Goal: Task Accomplishment & Management: Manage account settings

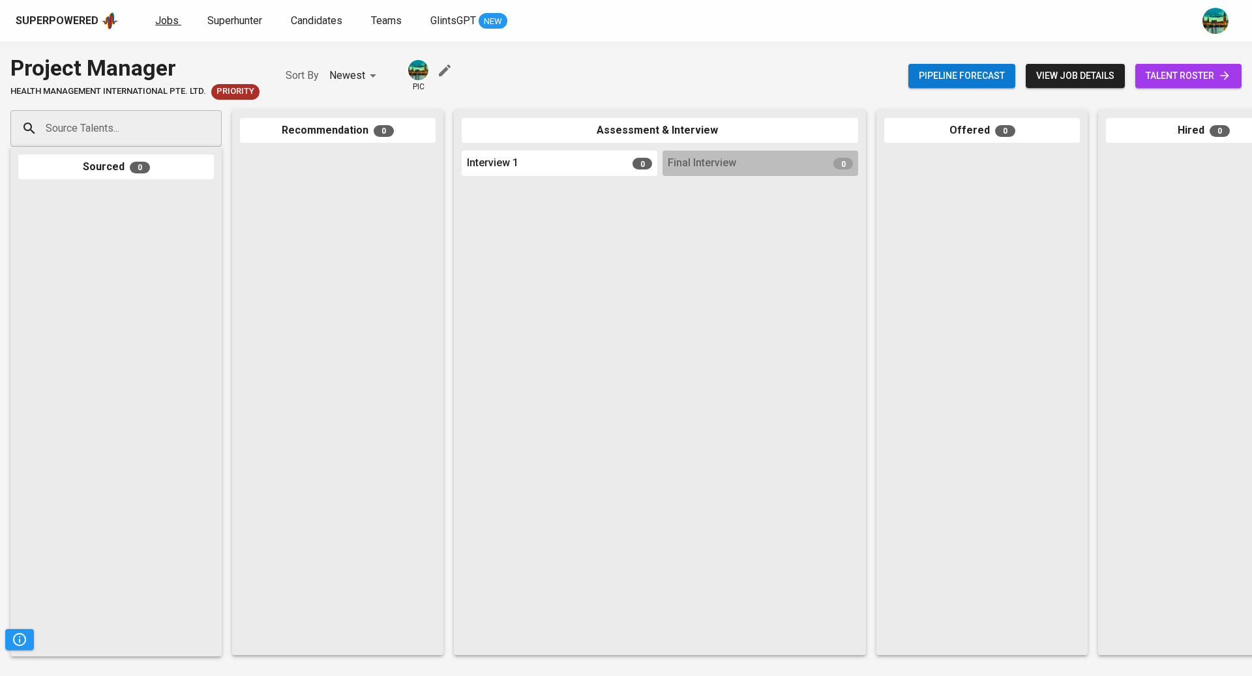
click at [170, 20] on span "Jobs" at bounding box center [166, 20] width 23 height 12
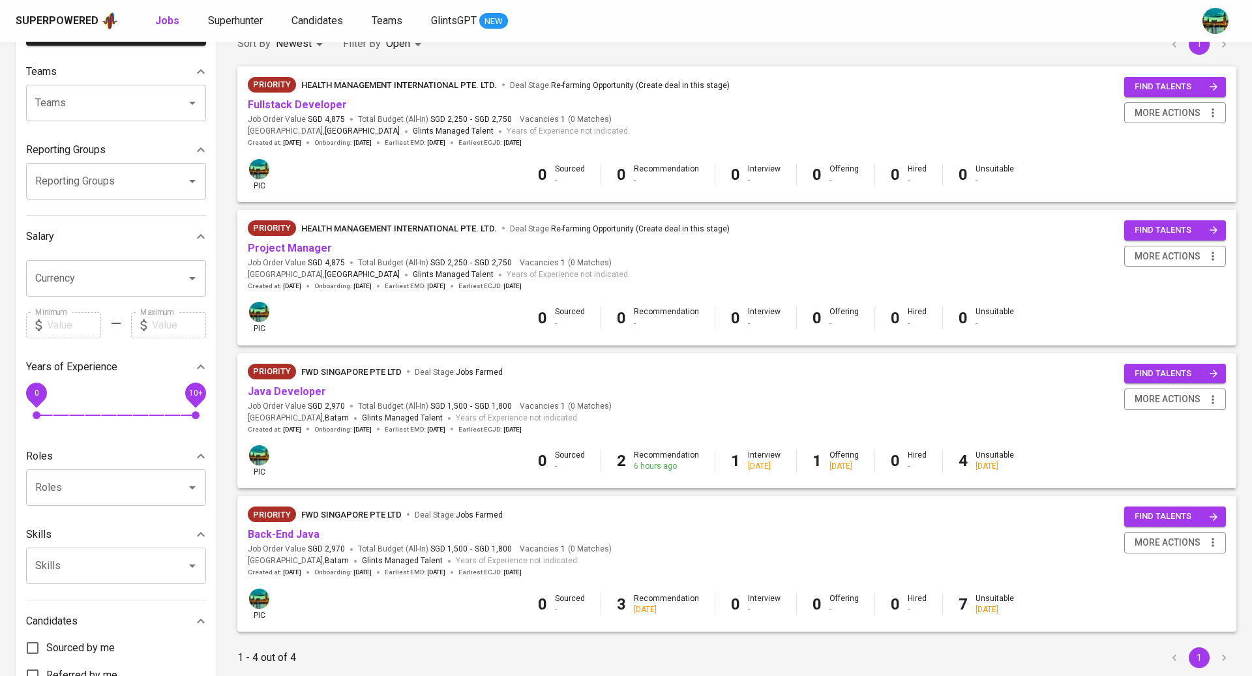
scroll to position [126, 0]
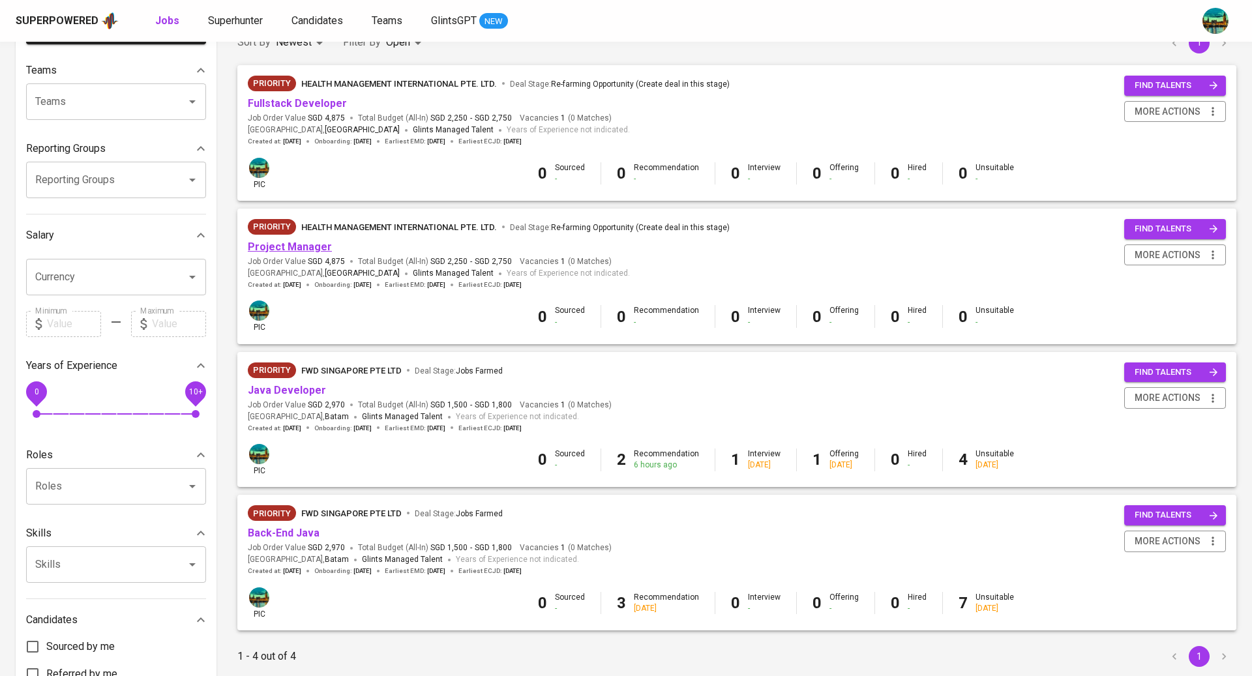
click at [303, 246] on link "Project Manager" at bounding box center [290, 247] width 84 height 12
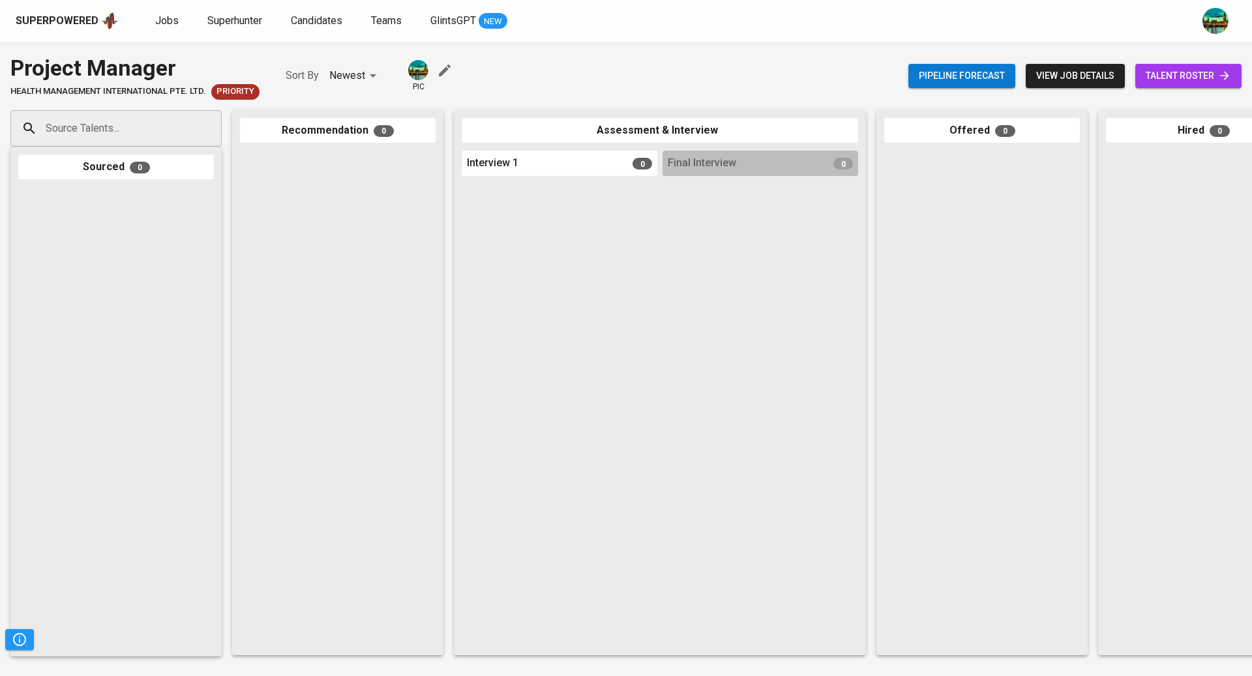
click at [1181, 76] on span "talent roster" at bounding box center [1188, 76] width 85 height 16
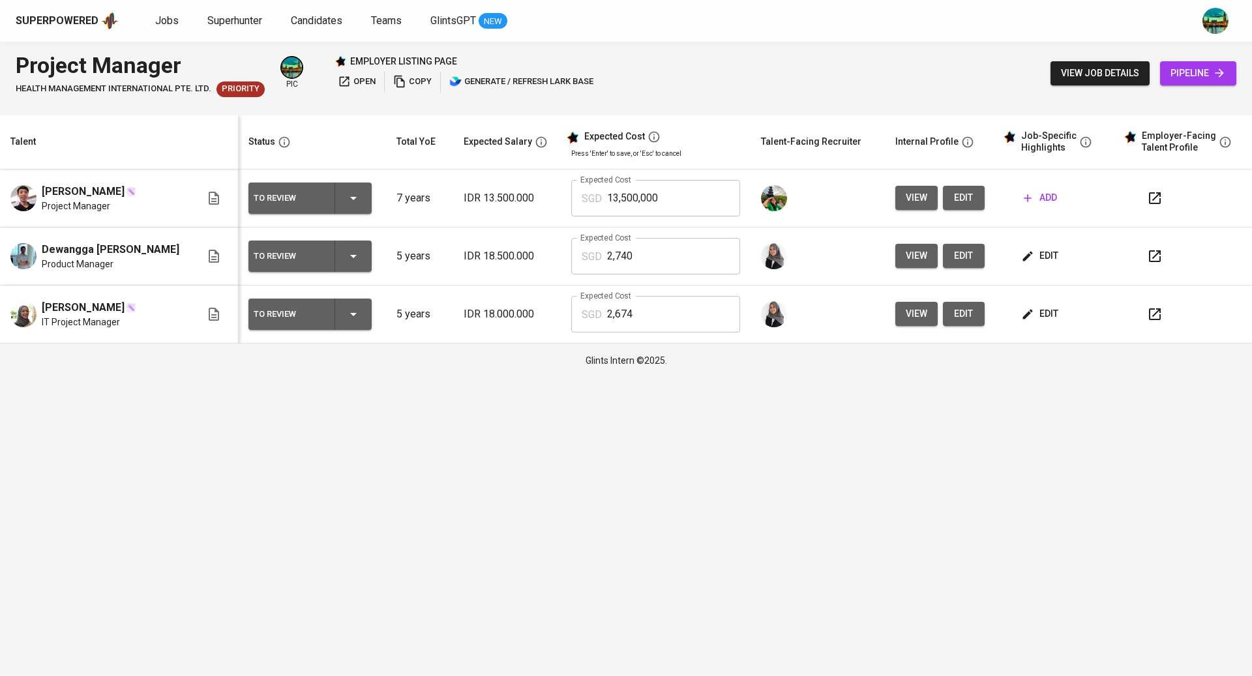
click at [1148, 319] on icon "button" at bounding box center [1155, 314] width 16 height 16
click at [1159, 254] on icon "button" at bounding box center [1155, 256] width 16 height 16
click at [169, 29] on div "Superpowered Jobs Superhunter Candidates Teams GlintsGPT NEW" at bounding box center [605, 21] width 1179 height 20
click at [168, 14] on span "Jobs" at bounding box center [166, 20] width 23 height 12
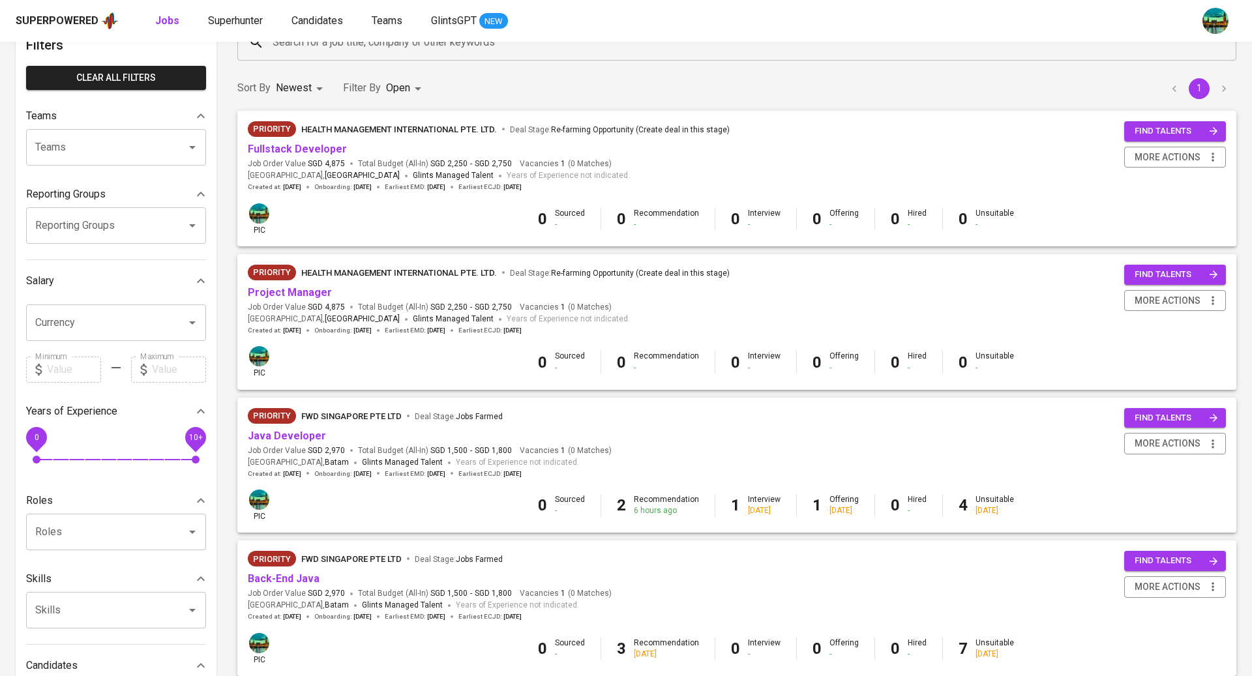
scroll to position [213, 0]
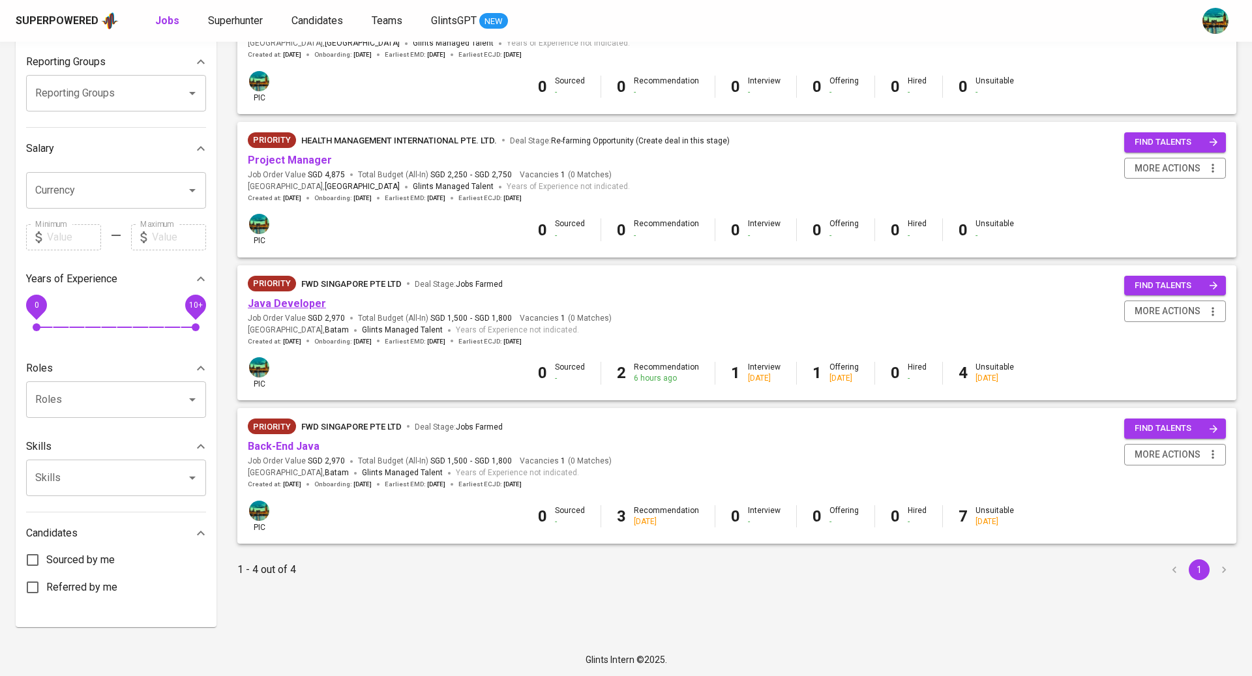
click at [307, 305] on link "Java Developer" at bounding box center [287, 303] width 78 height 12
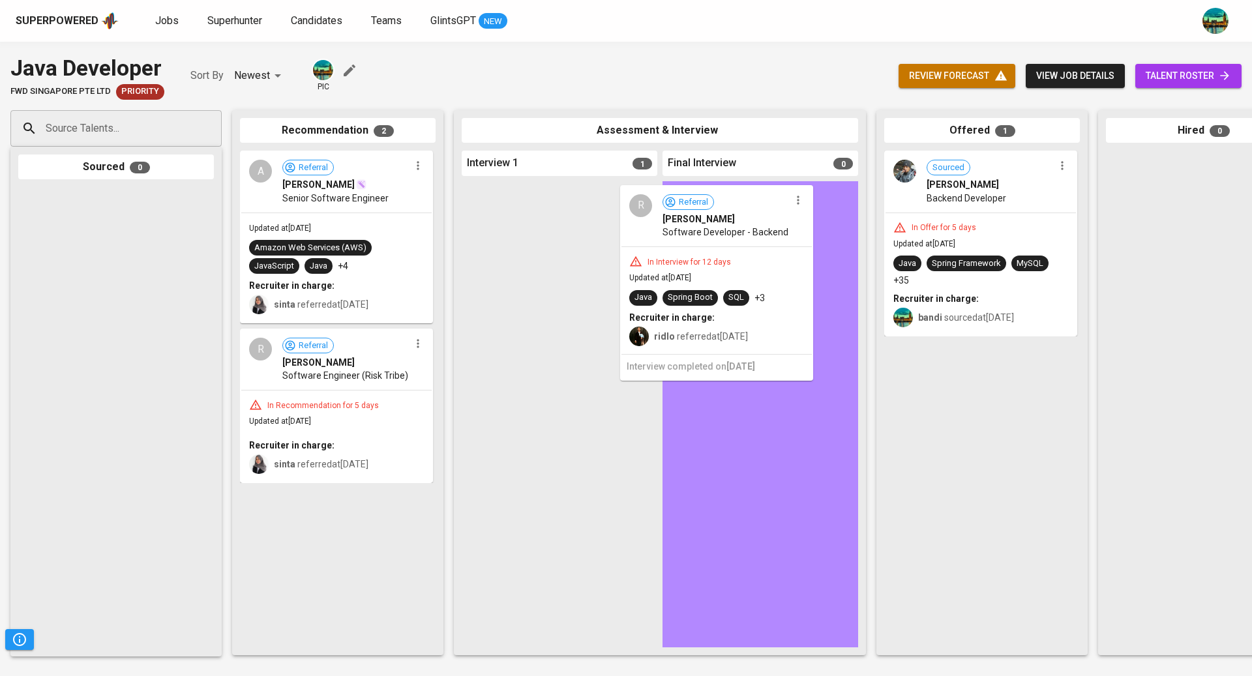
drag, startPoint x: 621, startPoint y: 258, endPoint x: 795, endPoint y: 261, distance: 173.5
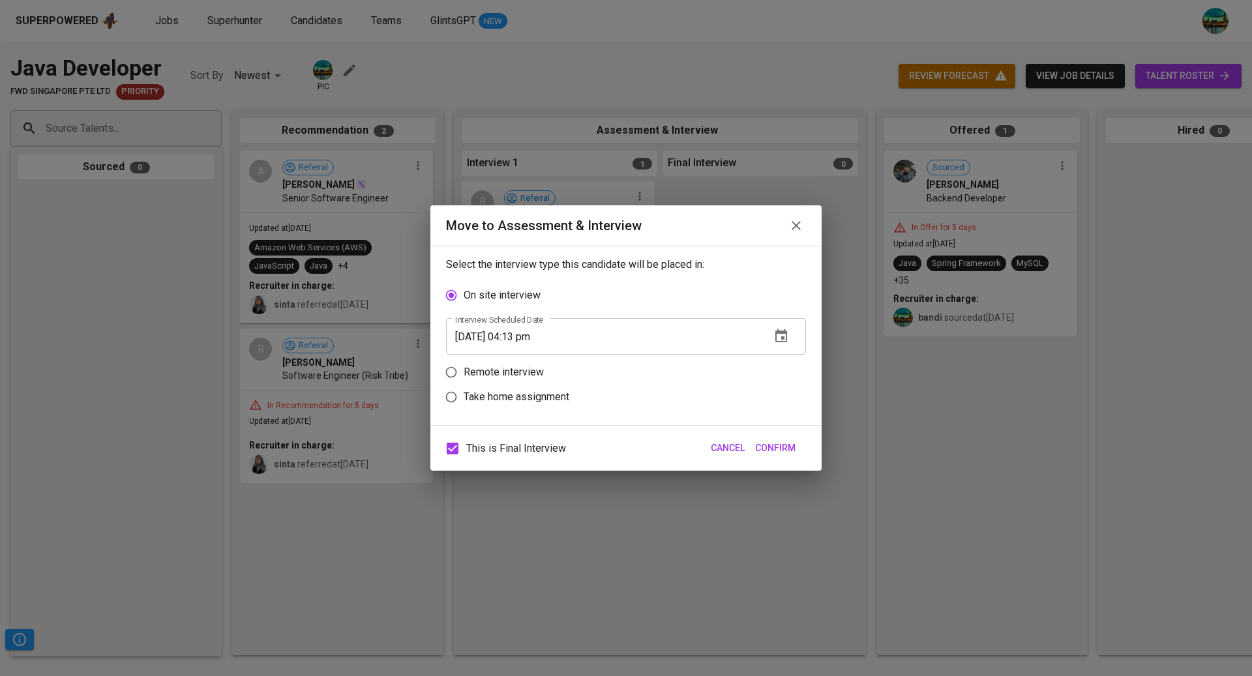
click at [521, 376] on p "Remote interview" at bounding box center [504, 372] width 80 height 16
click at [464, 376] on input "Remote interview" at bounding box center [451, 372] width 25 height 25
radio input "true"
click at [784, 360] on icon "button" at bounding box center [781, 361] width 16 height 16
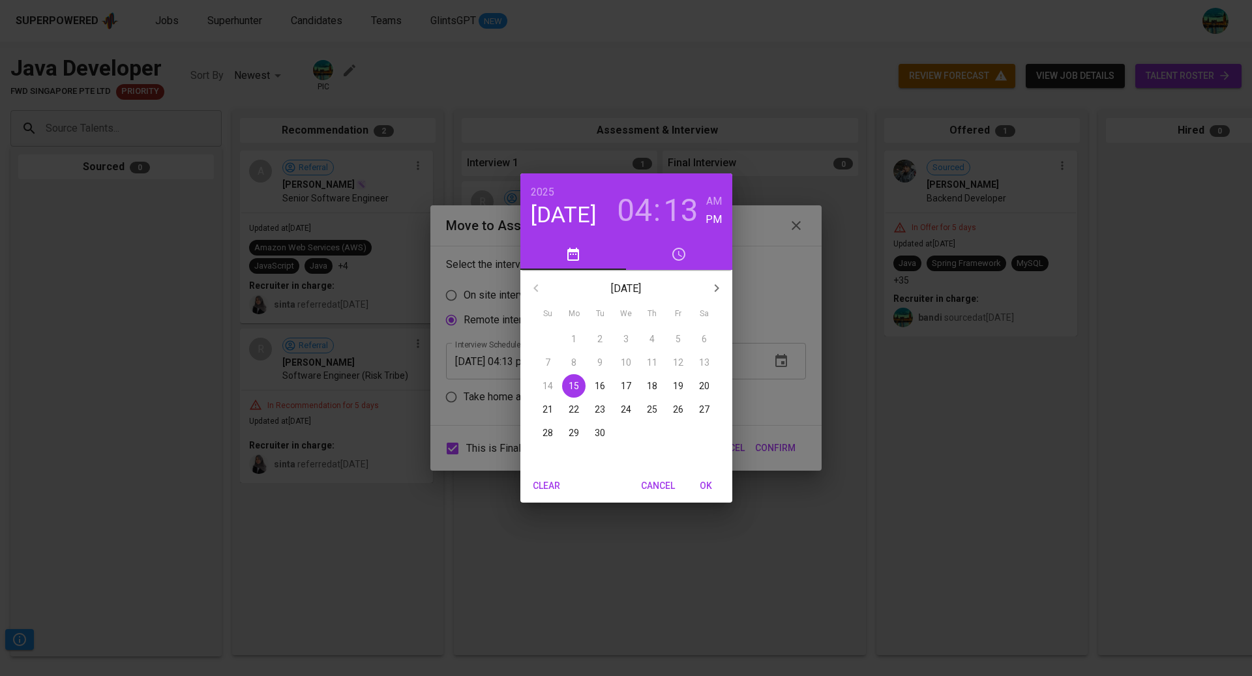
click at [630, 383] on p "17" at bounding box center [626, 385] width 10 height 13
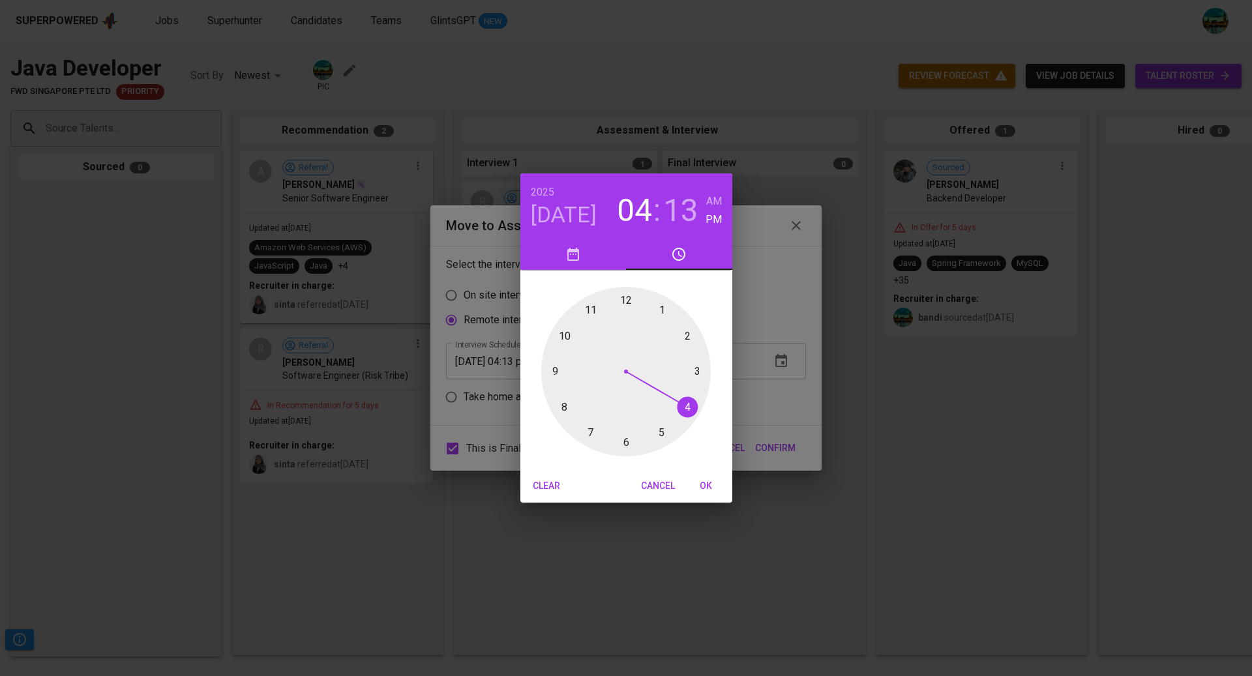
click at [685, 338] on div at bounding box center [626, 372] width 170 height 170
click at [627, 306] on div at bounding box center [626, 372] width 170 height 170
type input "[DATE] 02:00 pm"
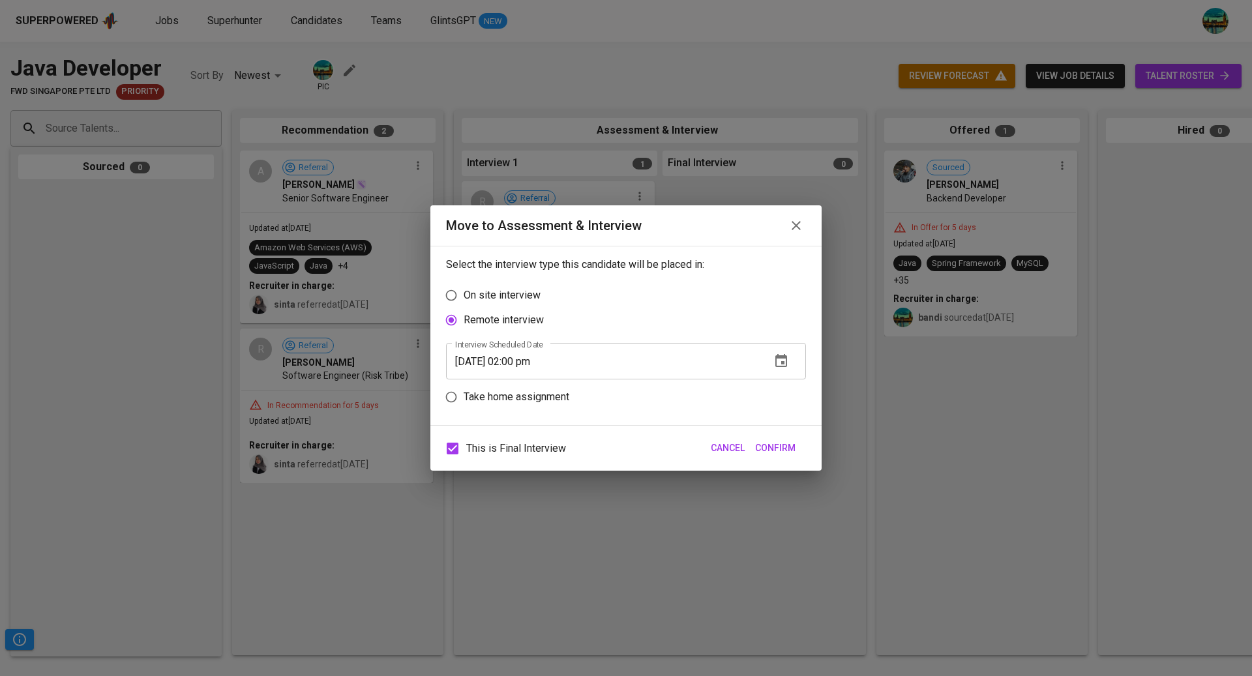
click at [780, 450] on span "Confirm" at bounding box center [775, 448] width 40 height 16
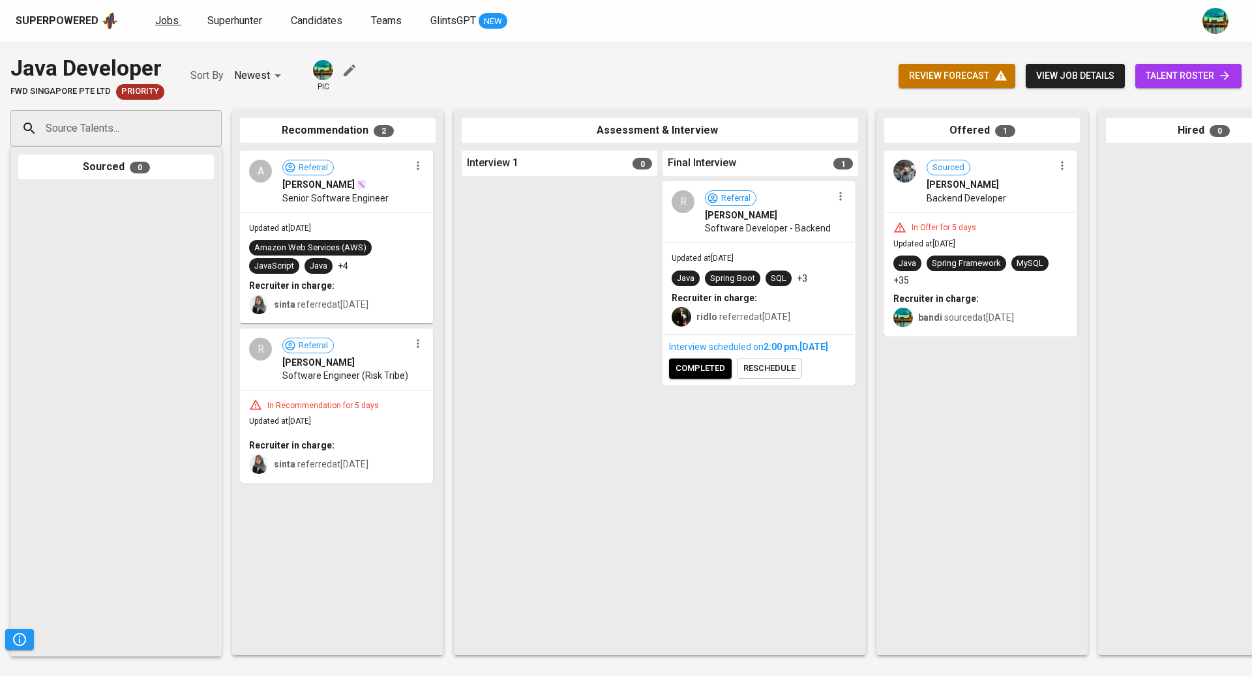
click at [158, 21] on span "Jobs" at bounding box center [166, 20] width 23 height 12
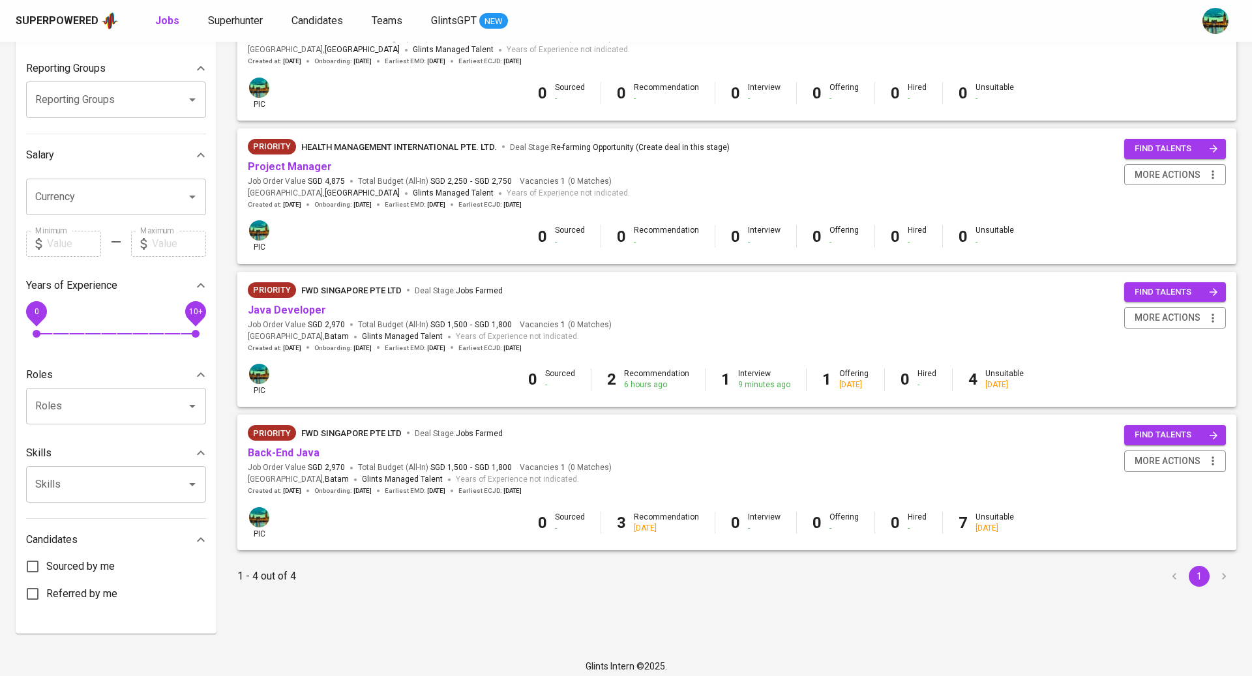
scroll to position [213, 0]
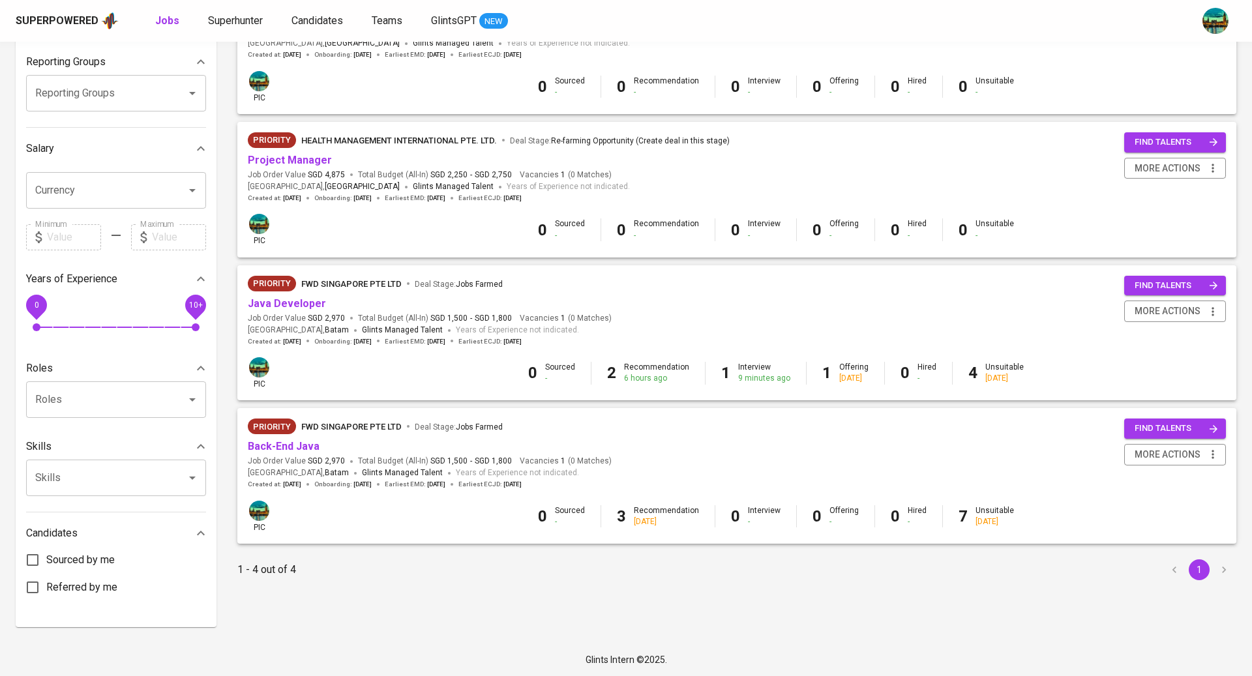
click at [413, 189] on span "Glints Managed Talent" at bounding box center [453, 186] width 81 height 9
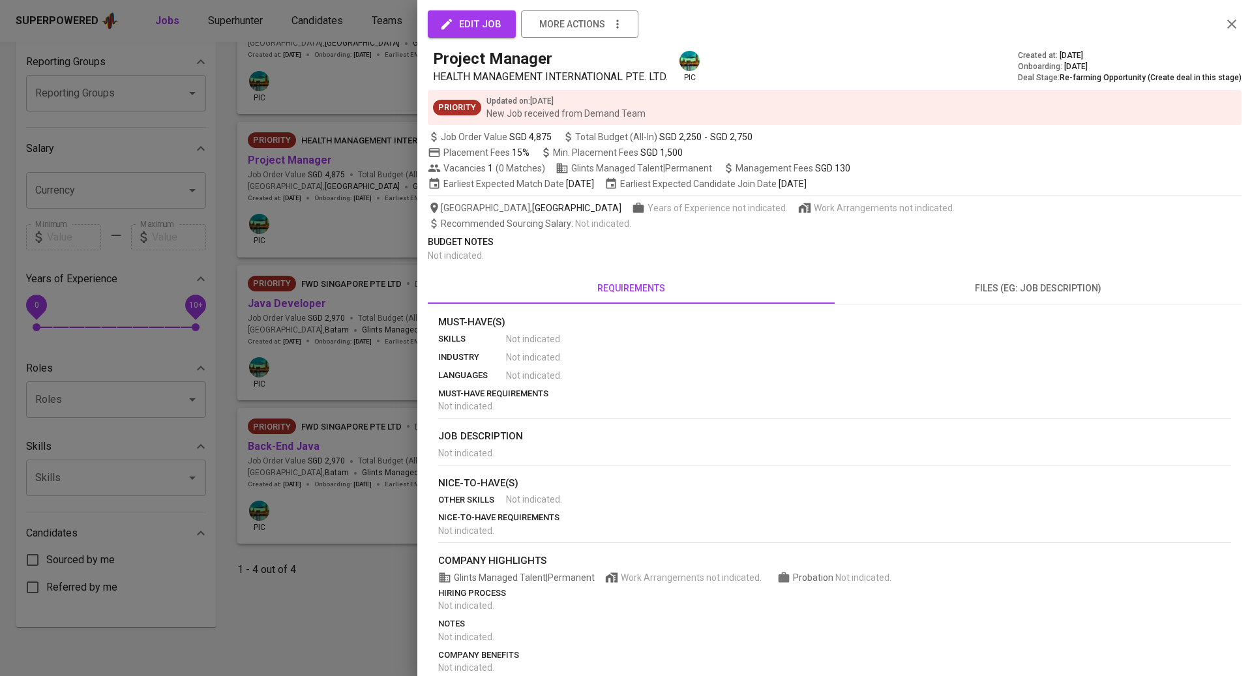
click at [340, 188] on div at bounding box center [626, 338] width 1252 height 676
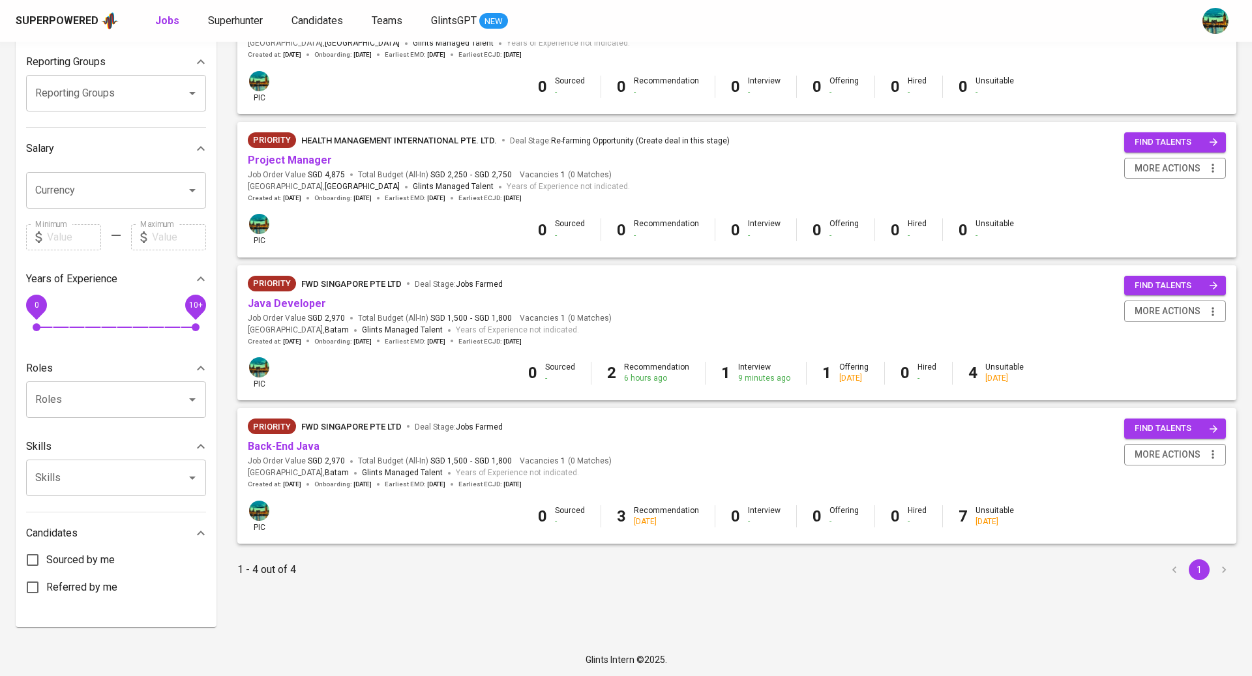
scroll to position [0, 0]
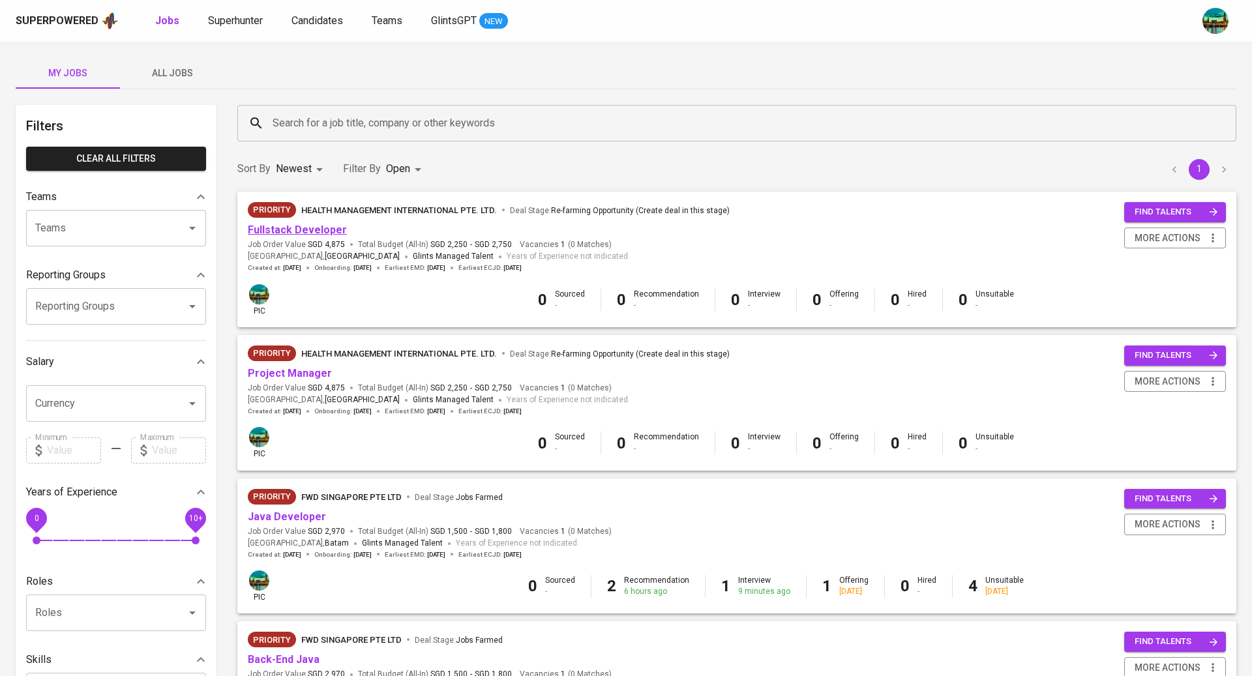
click at [299, 233] on link "Fullstack Developer" at bounding box center [297, 230] width 99 height 12
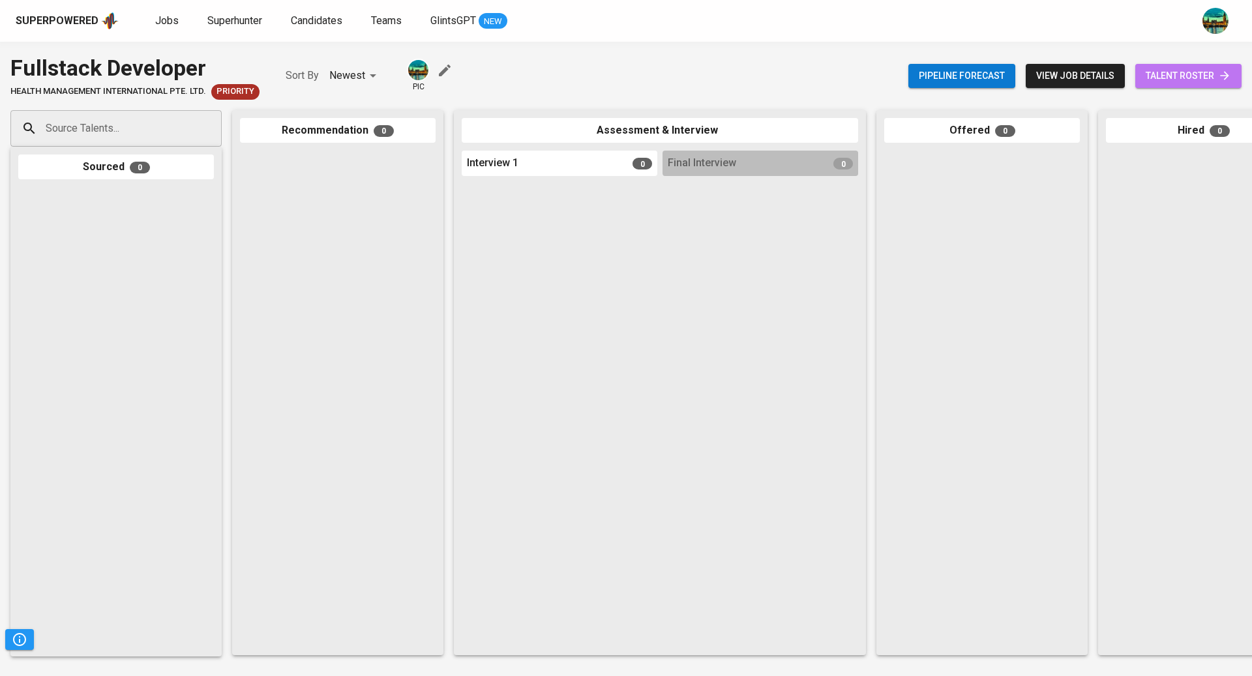
click at [1160, 81] on span "talent roster" at bounding box center [1188, 76] width 85 height 16
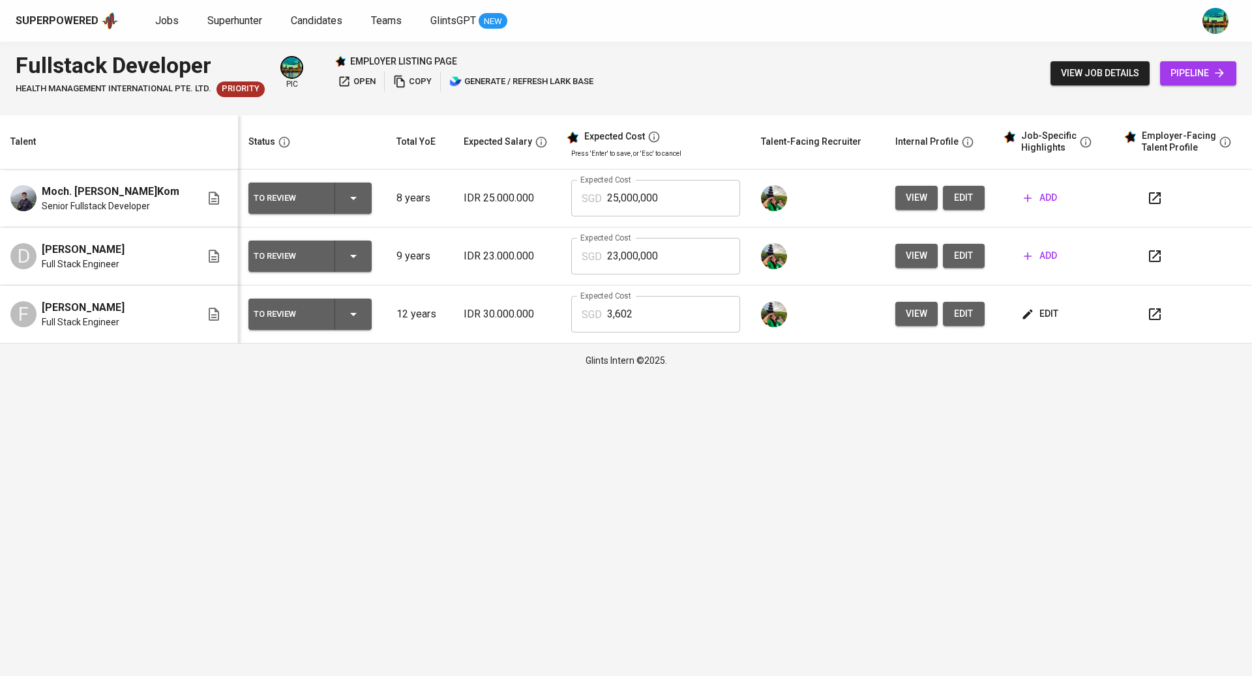
click at [1052, 315] on span "edit" at bounding box center [1041, 314] width 35 height 16
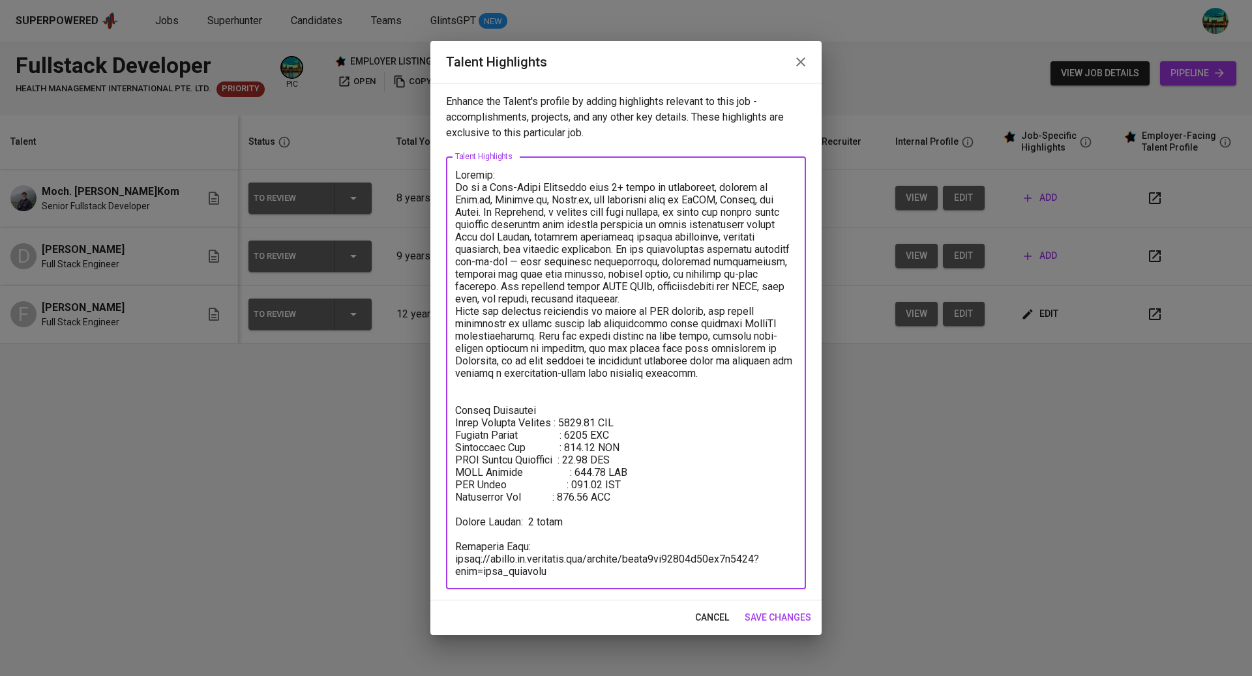
drag, startPoint x: 580, startPoint y: 574, endPoint x: 434, endPoint y: 561, distance: 146.6
click at [434, 561] on div "Enhance the Talent's profile by adding highlights relevant to this job - accomp…" at bounding box center [625, 342] width 391 height 518
click at [569, 578] on div "x Talent Highlights" at bounding box center [626, 372] width 360 height 433
click at [562, 569] on textarea at bounding box center [626, 373] width 342 height 409
click at [465, 539] on textarea at bounding box center [626, 373] width 342 height 409
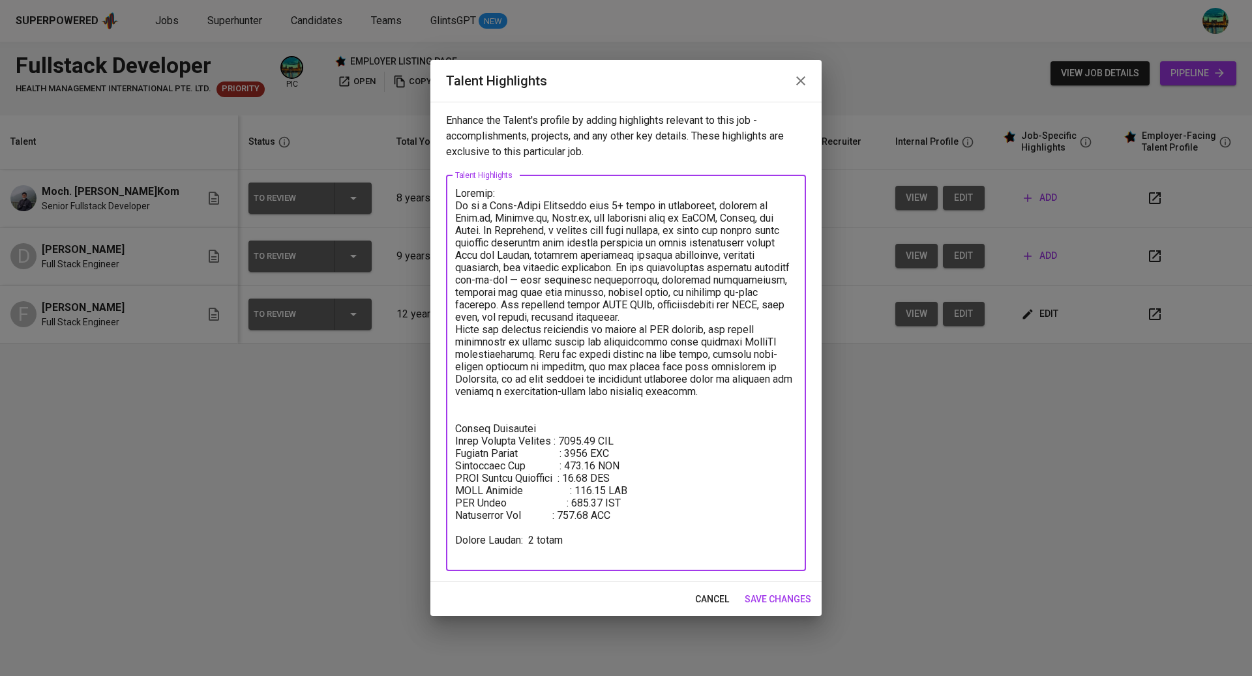
type textarea "Summary: He is a Full-Stack Developer with 9+ years of experience, skilled in N…"
click at [782, 599] on span "save changes" at bounding box center [778, 599] width 67 height 16
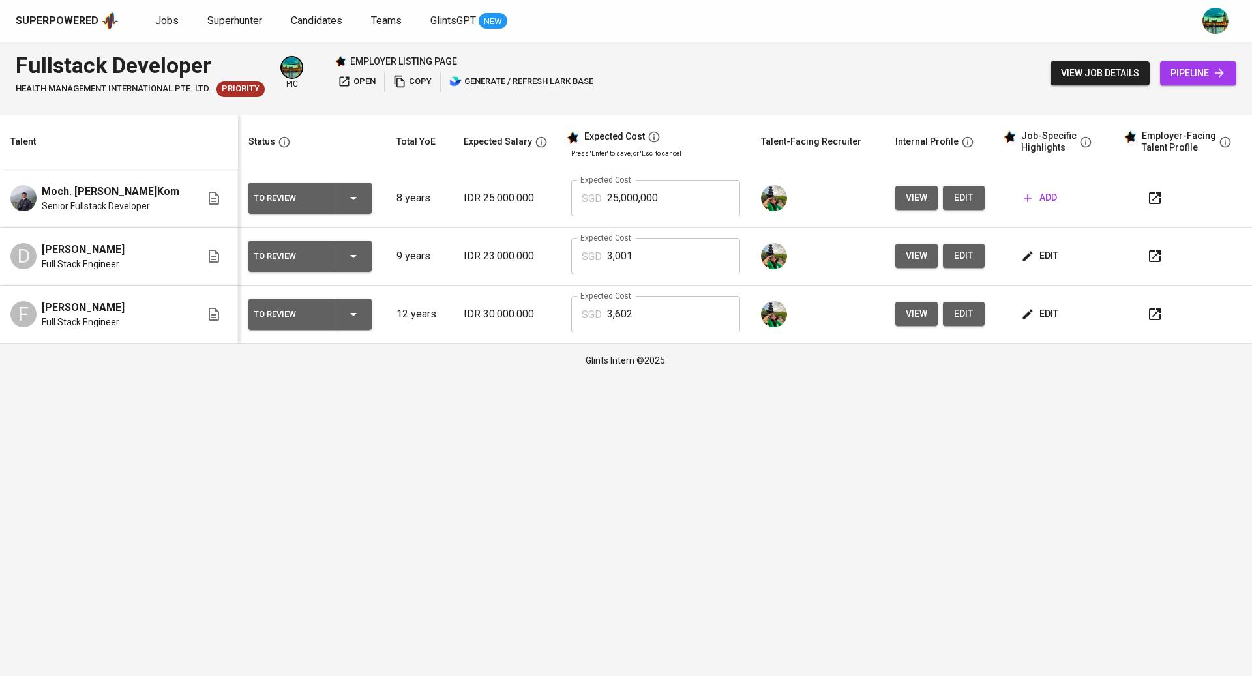
click at [1039, 260] on span "edit" at bounding box center [1041, 256] width 35 height 16
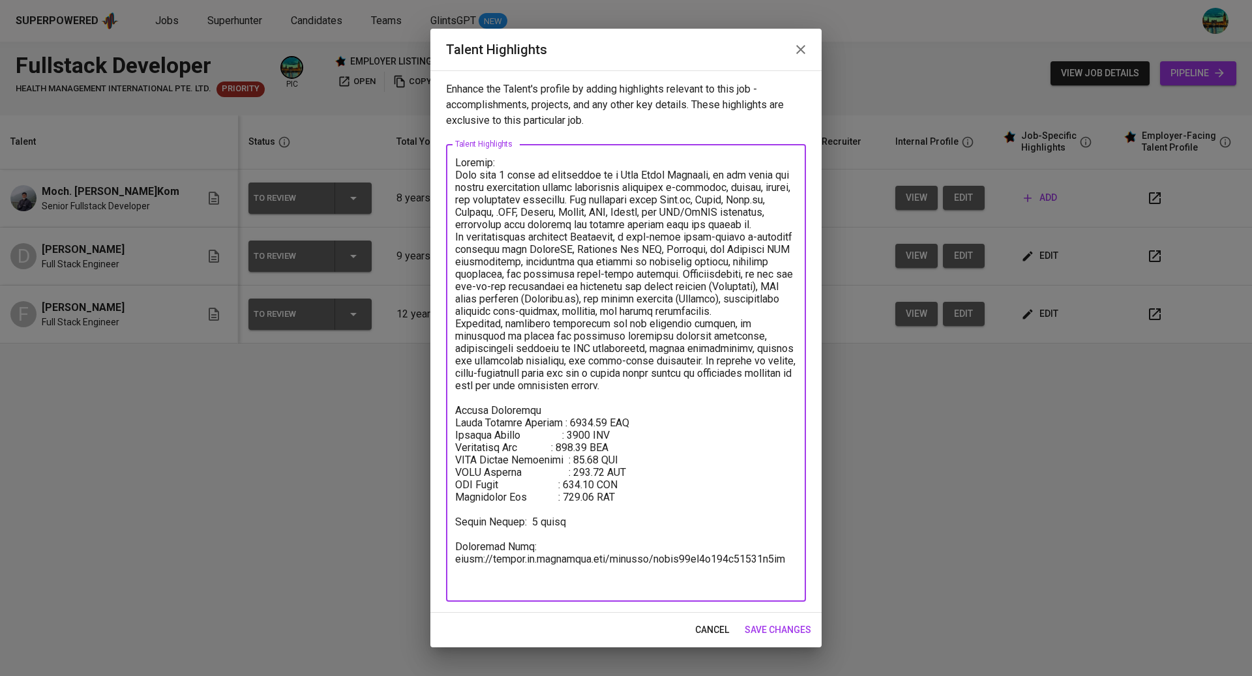
drag, startPoint x: 788, startPoint y: 582, endPoint x: 419, endPoint y: 578, distance: 369.7
click at [419, 578] on div "Talent Highlights Enhance the Talent's profile by adding highlights relevant to…" at bounding box center [626, 338] width 1252 height 676
click at [805, 54] on icon "button" at bounding box center [801, 50] width 16 height 16
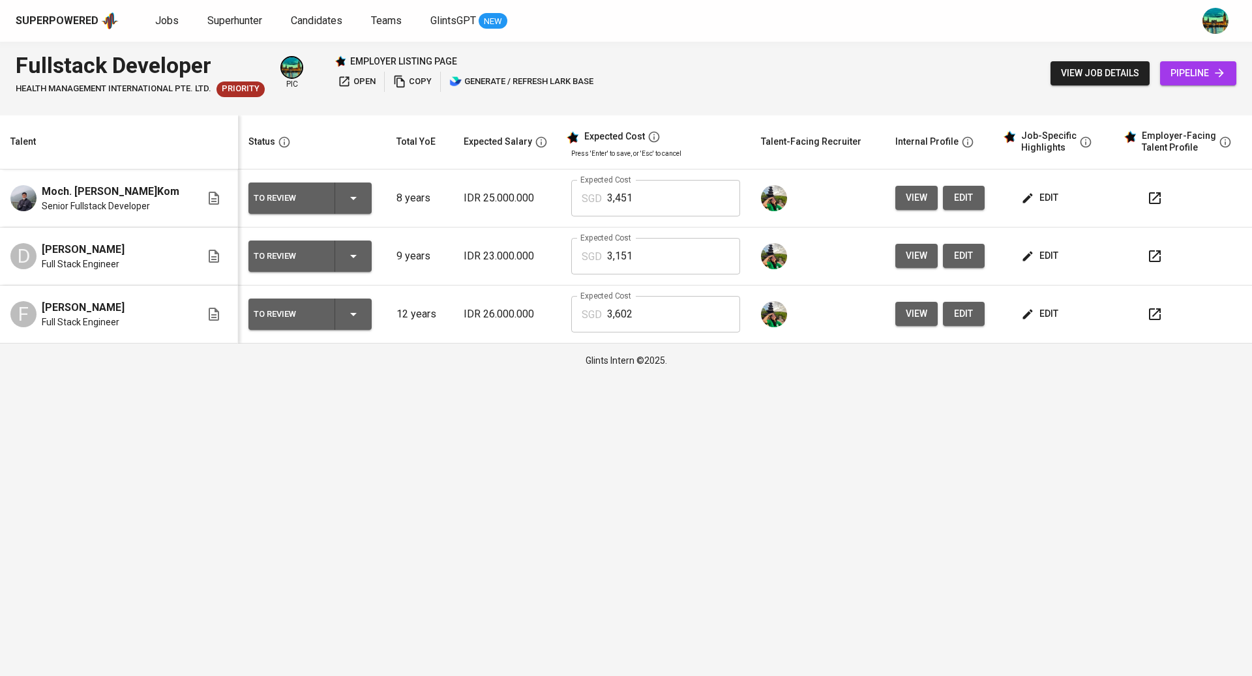
click at [906, 255] on span "view" at bounding box center [917, 256] width 22 height 16
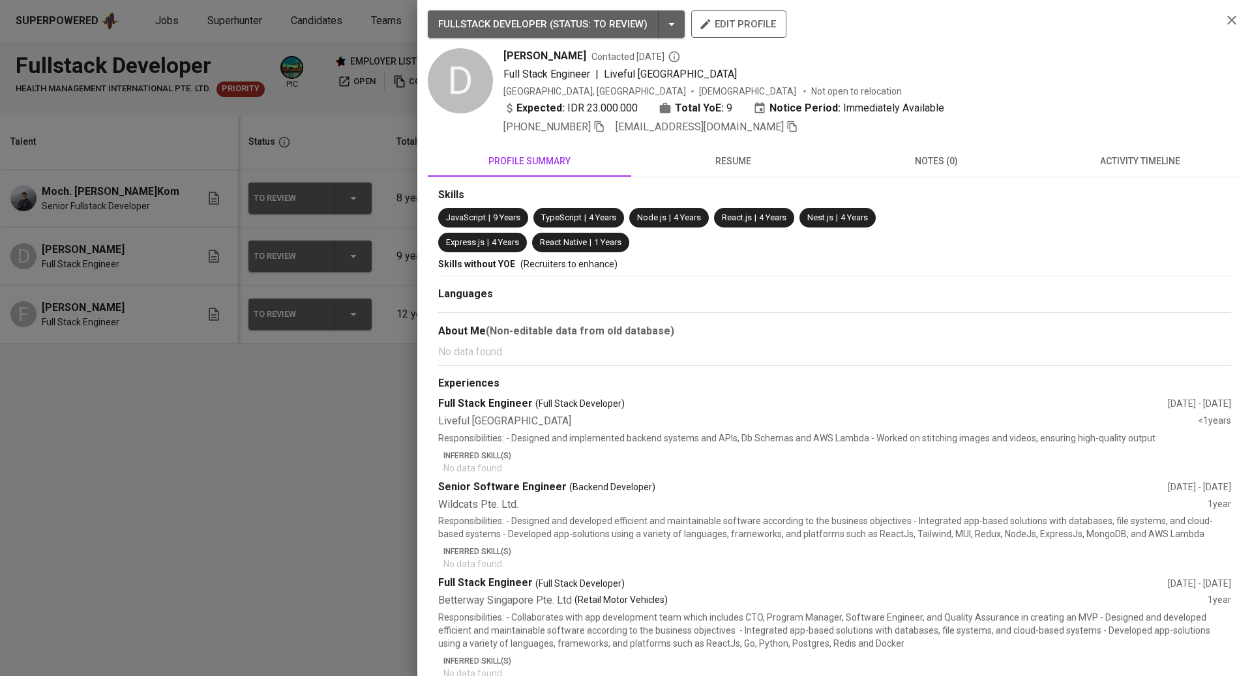
click at [719, 160] on span "resume" at bounding box center [733, 161] width 188 height 16
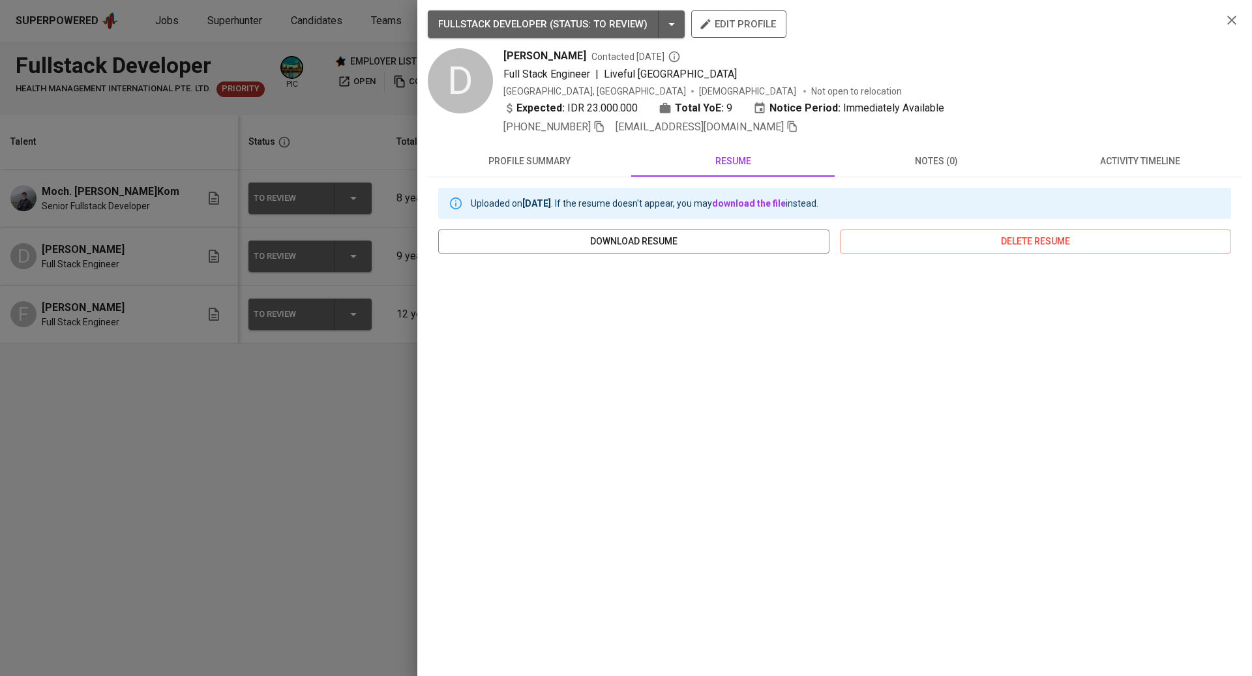
click at [409, 394] on div at bounding box center [626, 338] width 1252 height 676
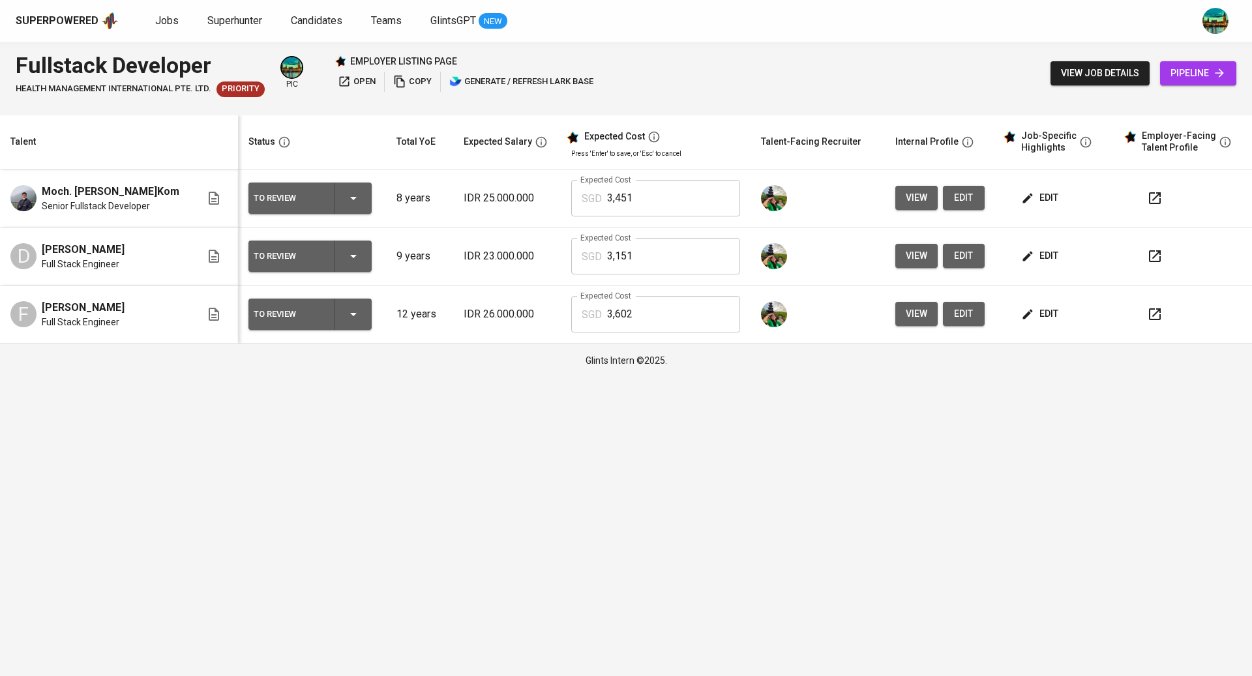
click at [1046, 257] on span "edit" at bounding box center [1041, 256] width 35 height 16
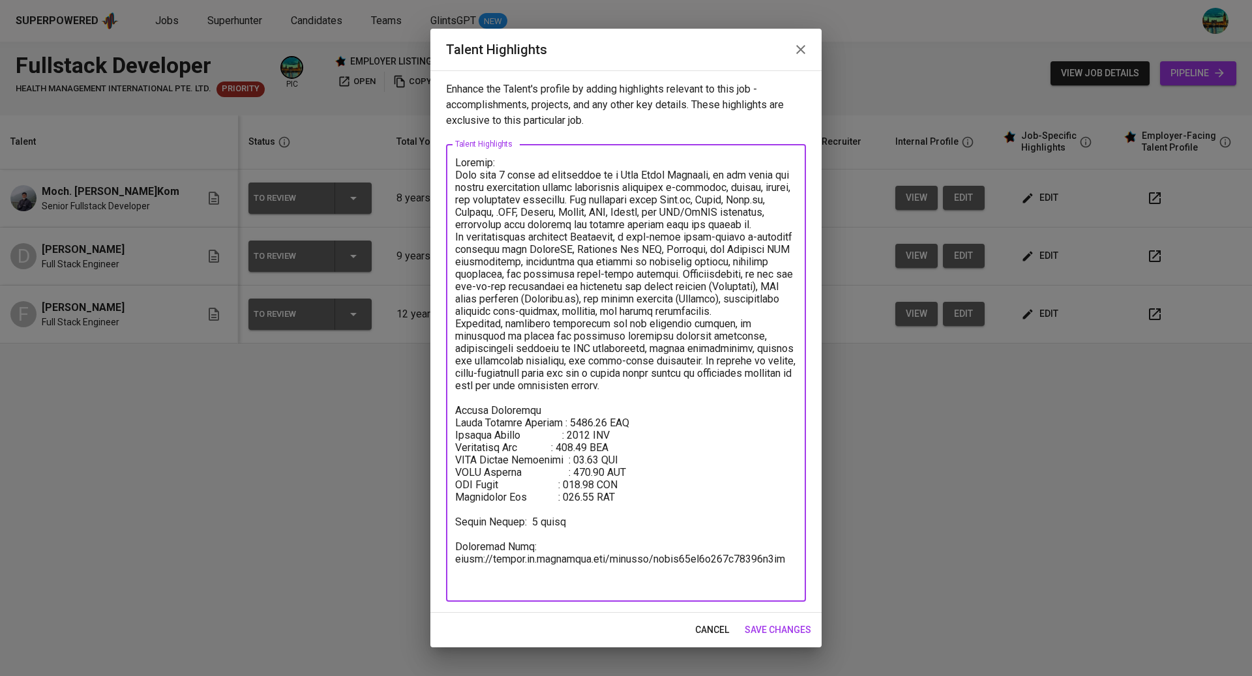
drag, startPoint x: 787, startPoint y: 584, endPoint x: 409, endPoint y: 580, distance: 378.2
click at [409, 580] on div "Talent Highlights Enhance the Talent's profile by adding highlights relevant to…" at bounding box center [626, 338] width 1252 height 676
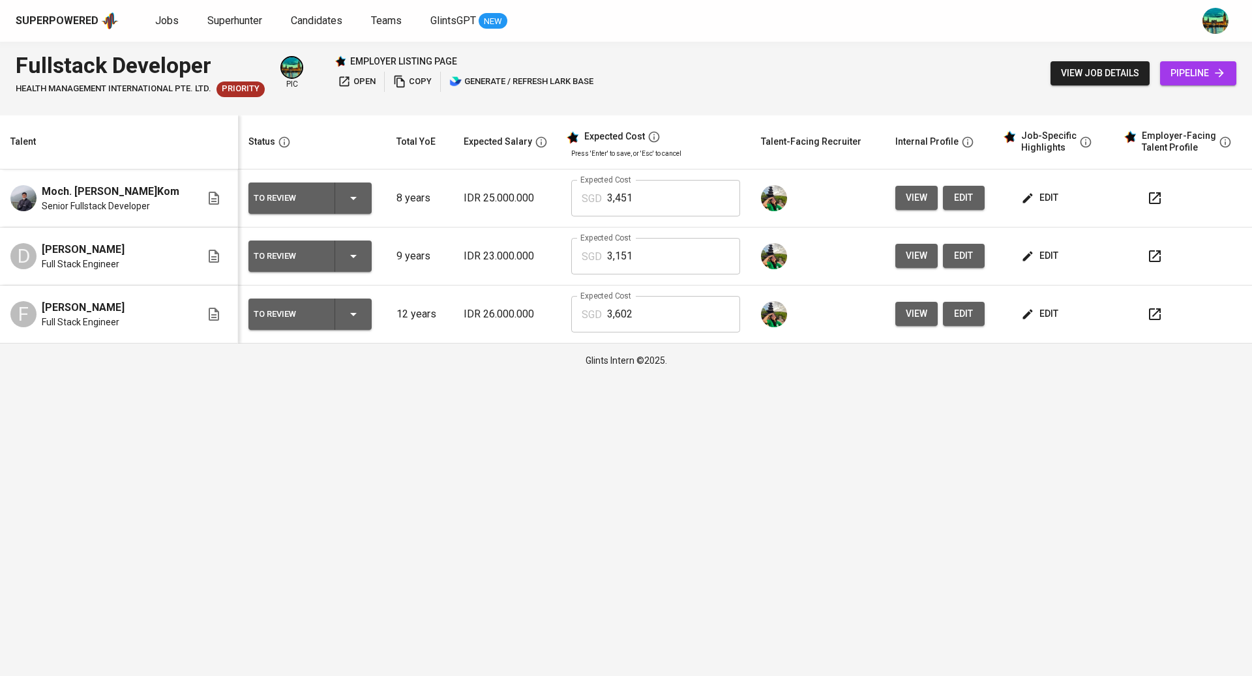
click at [1048, 202] on span "edit" at bounding box center [1041, 198] width 35 height 16
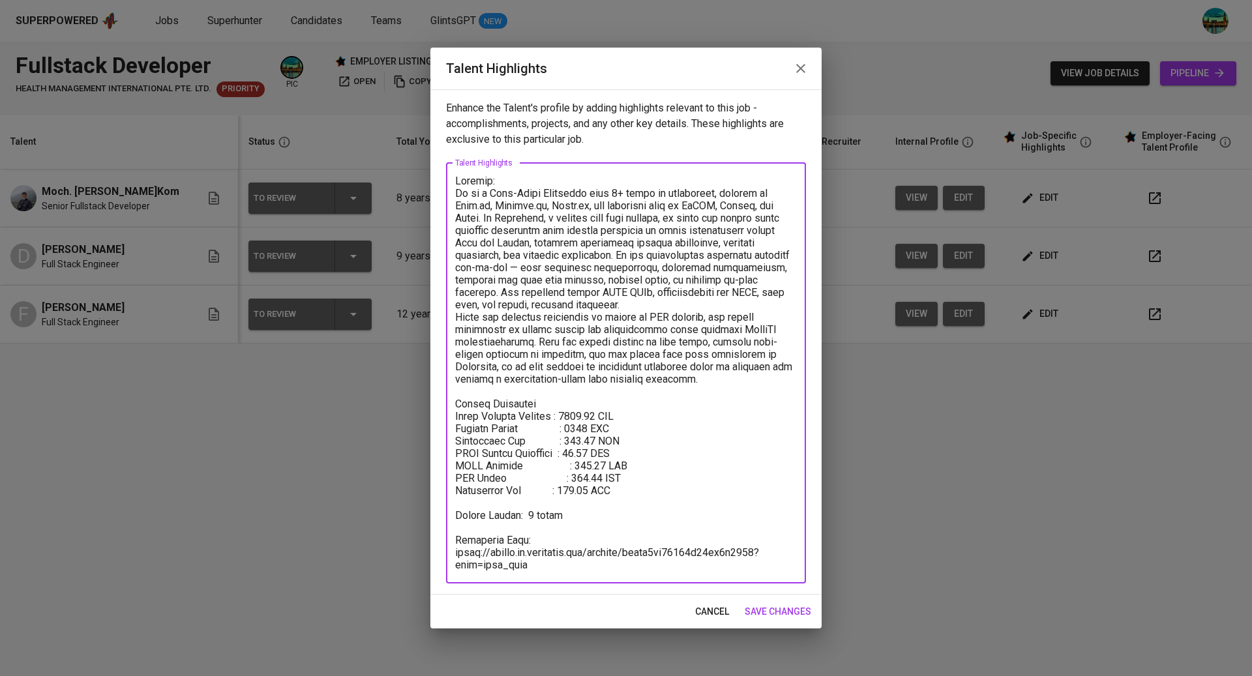
drag, startPoint x: 546, startPoint y: 563, endPoint x: 453, endPoint y: 555, distance: 93.0
click at [453, 555] on div "x Talent Highlights" at bounding box center [626, 373] width 360 height 421
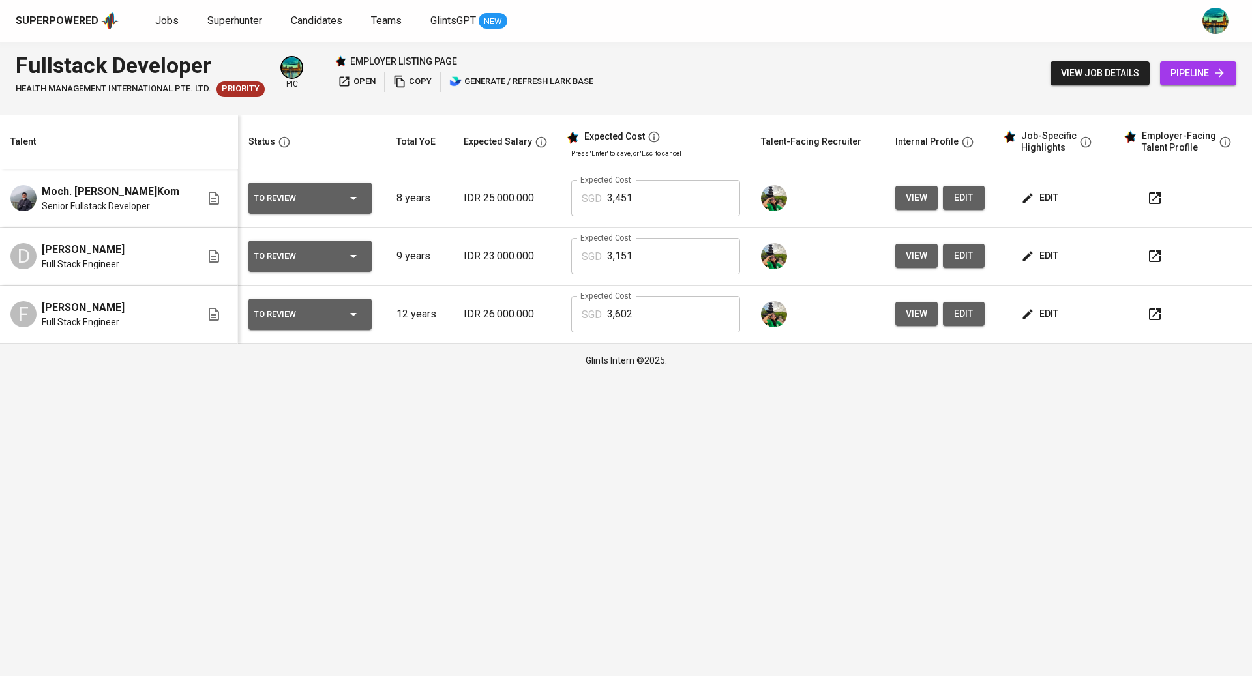
click at [1029, 192] on span "edit" at bounding box center [1041, 198] width 35 height 16
click at [1037, 313] on span "edit" at bounding box center [1041, 314] width 35 height 16
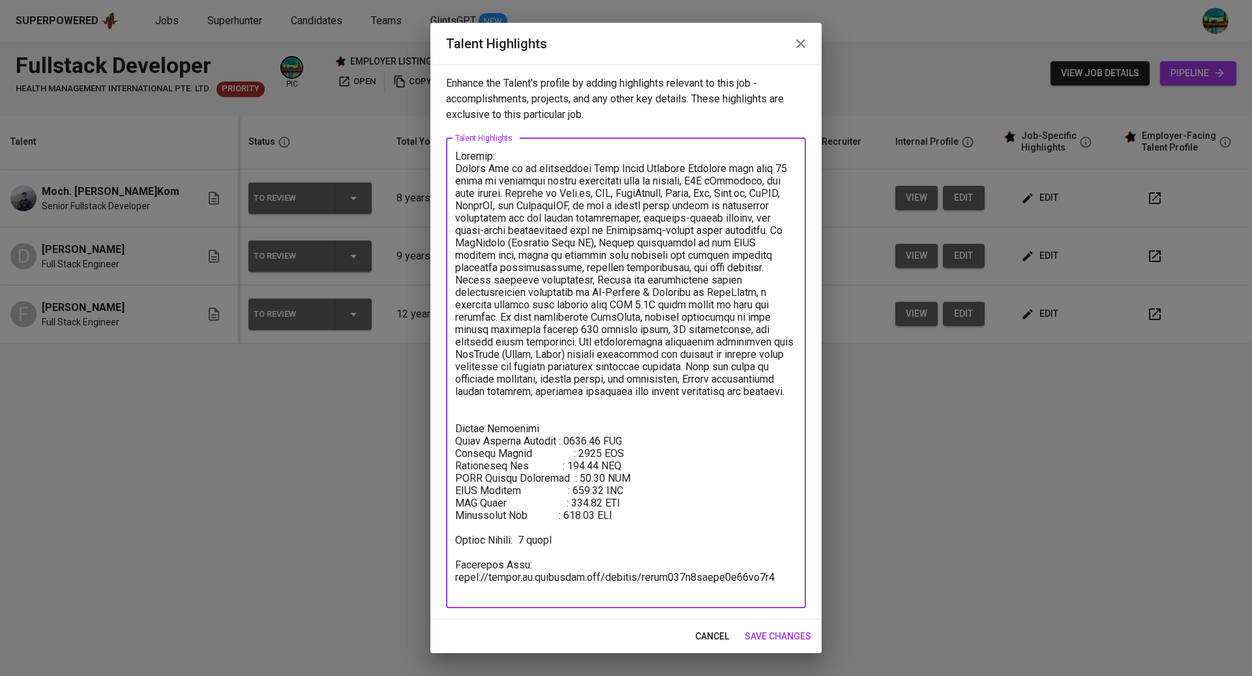
drag, startPoint x: 780, startPoint y: 593, endPoint x: 449, endPoint y: 589, distance: 331.2
click at [449, 589] on div "x Talent Highlights" at bounding box center [626, 373] width 360 height 470
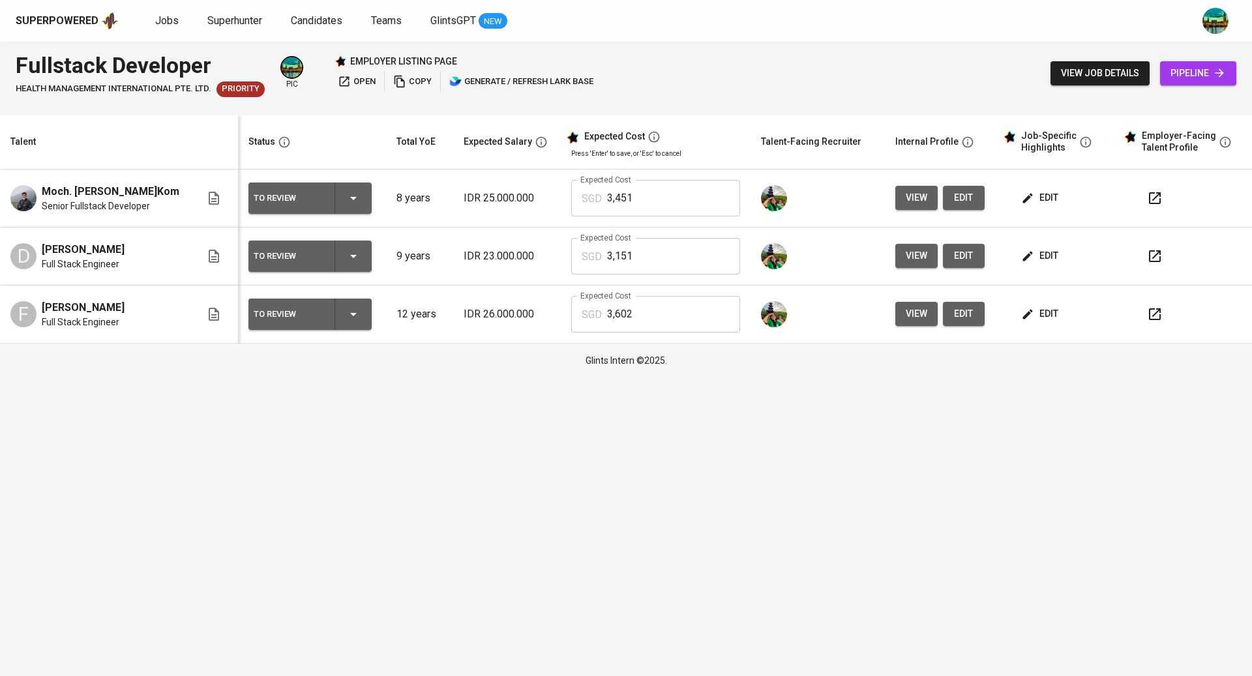
click at [1021, 308] on icon "button" at bounding box center [1027, 314] width 13 height 13
click at [1160, 312] on button "button" at bounding box center [1154, 314] width 31 height 31
click at [1156, 254] on icon "button" at bounding box center [1155, 256] width 12 height 12
click at [1035, 306] on span "edit" at bounding box center [1041, 314] width 35 height 16
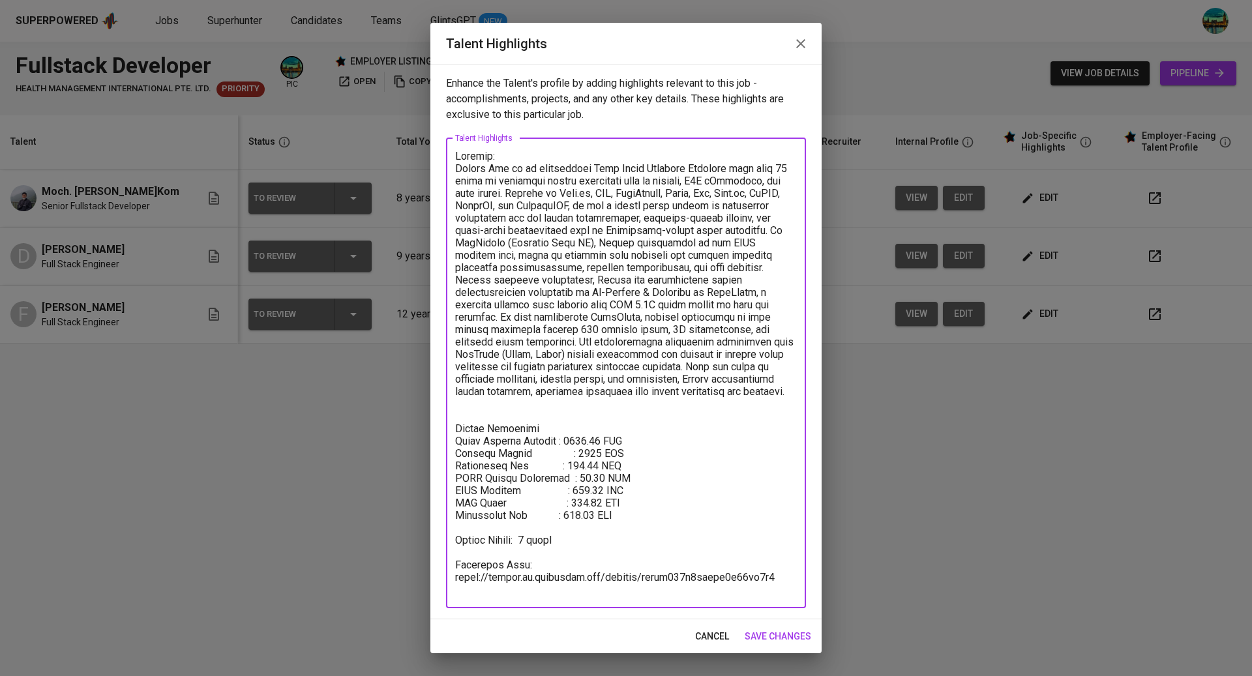
drag, startPoint x: 782, startPoint y: 588, endPoint x: 441, endPoint y: 591, distance: 341.0
click at [441, 591] on div "Enhance the Talent's profile by adding highlights relevant to this job - accomp…" at bounding box center [625, 342] width 391 height 555
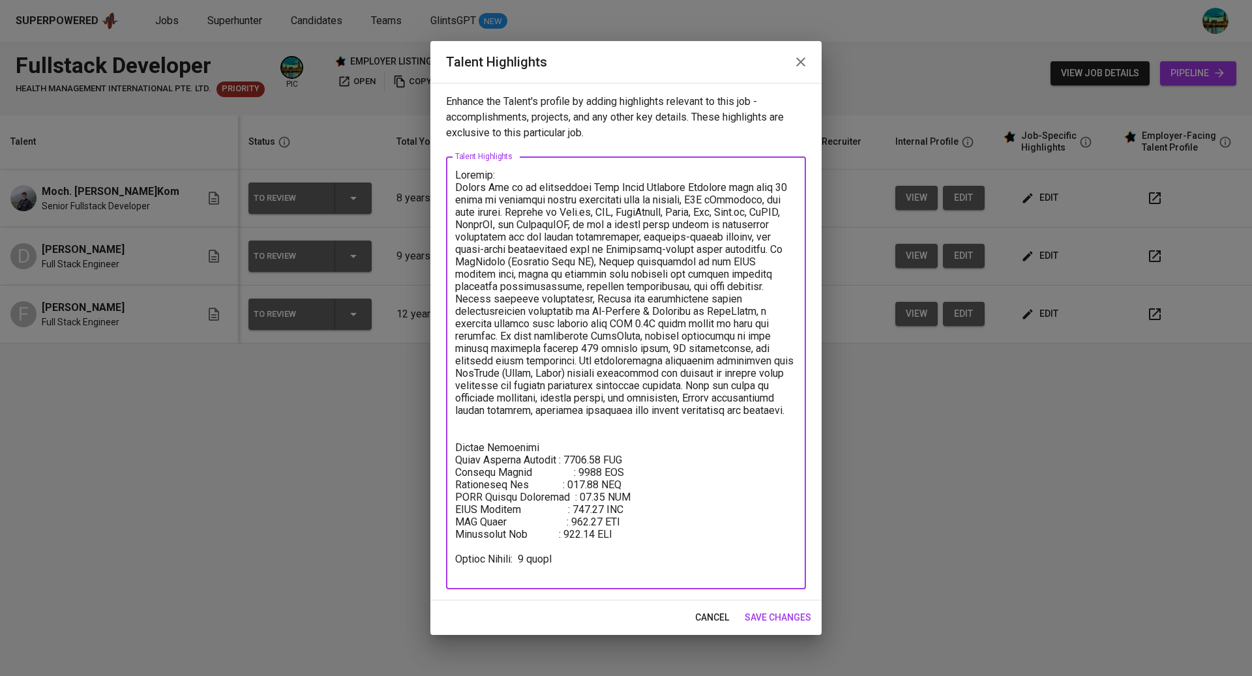
type textarea "Summary: Frendy Lee is an experienced Full Stack Software Engineer with over 12…"
click at [776, 622] on span "save changes" at bounding box center [778, 618] width 67 height 16
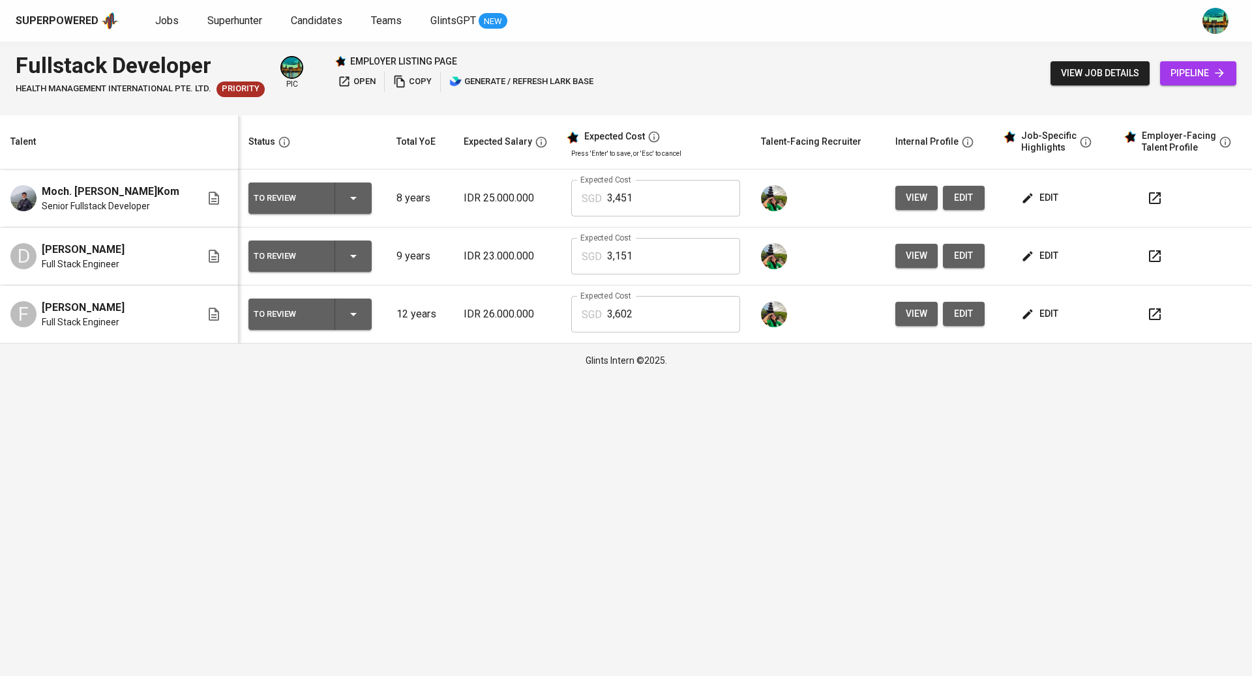
click at [1163, 256] on button "button" at bounding box center [1154, 256] width 31 height 31
